Goal: Information Seeking & Learning: Find contact information

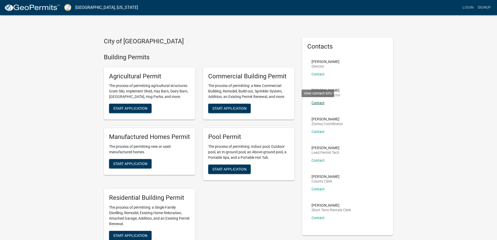
click at [317, 103] on link "Contact" at bounding box center [318, 103] width 13 height 4
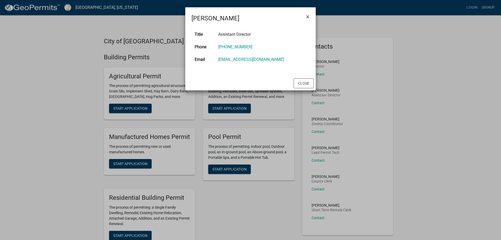
click at [339, 66] on ngb-modal-window "[PERSON_NAME] × Title Assistant Director Phone [PHONE_NUMBER] Email [EMAIL_ADDR…" at bounding box center [250, 120] width 501 height 240
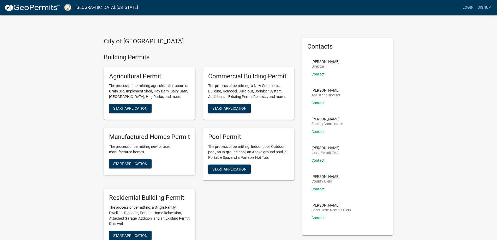
click at [325, 73] on p "Contact" at bounding box center [326, 74] width 28 height 4
click at [320, 73] on link "Contact" at bounding box center [318, 74] width 13 height 4
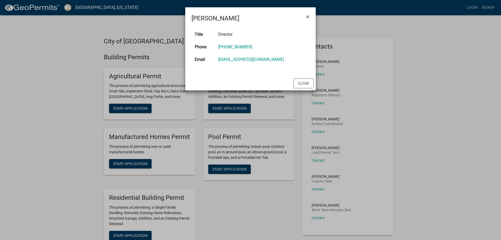
click at [355, 86] on ngb-modal-window "[PERSON_NAME] × Title Director Phone [PHONE_NUMBER] Email [EMAIL_ADDRESS][DOMAI…" at bounding box center [250, 120] width 501 height 240
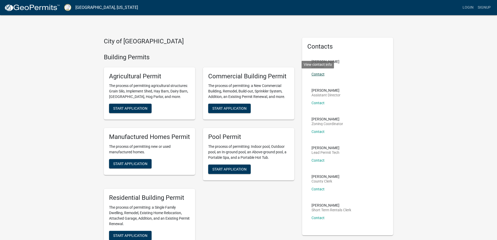
click at [322, 73] on link "Contact" at bounding box center [318, 74] width 13 height 4
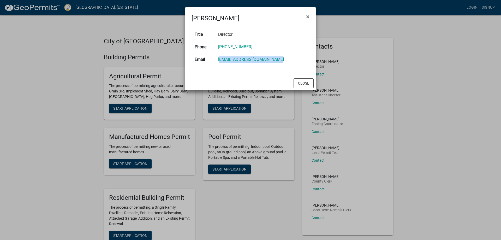
drag, startPoint x: 290, startPoint y: 61, endPoint x: 221, endPoint y: 57, distance: 70.0
click at [221, 57] on td "[EMAIL_ADDRESS][DOMAIN_NAME]" at bounding box center [262, 59] width 94 height 13
copy link "[EMAIL_ADDRESS][DOMAIN_NAME]"
click at [308, 15] on span "×" at bounding box center [307, 16] width 3 height 7
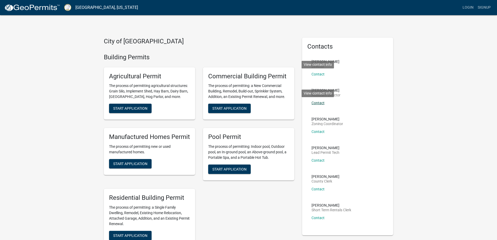
click at [316, 103] on link "Contact" at bounding box center [318, 103] width 13 height 4
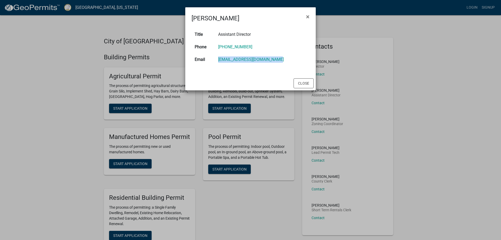
drag, startPoint x: 284, startPoint y: 62, endPoint x: 208, endPoint y: 62, distance: 76.2
click at [214, 60] on tr "Email [EMAIL_ADDRESS][DOMAIN_NAME]" at bounding box center [251, 59] width 118 height 13
copy tr "[EMAIL_ADDRESS][DOMAIN_NAME]"
click at [306, 18] on button "×" at bounding box center [308, 16] width 12 height 15
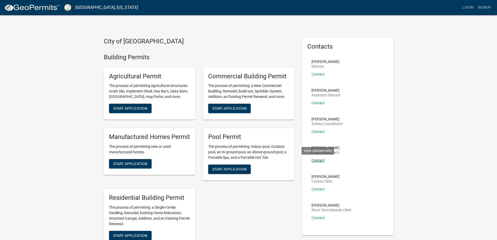
click at [319, 160] on link "Contact" at bounding box center [318, 160] width 13 height 4
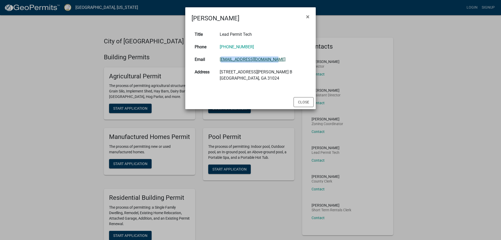
drag, startPoint x: 289, startPoint y: 60, endPoint x: 226, endPoint y: 60, distance: 62.4
click at [226, 60] on td "[EMAIL_ADDRESS][DOMAIN_NAME]" at bounding box center [263, 59] width 93 height 13
copy link "[EMAIL_ADDRESS][DOMAIN_NAME]"
